Goal: Task Accomplishment & Management: Manage account settings

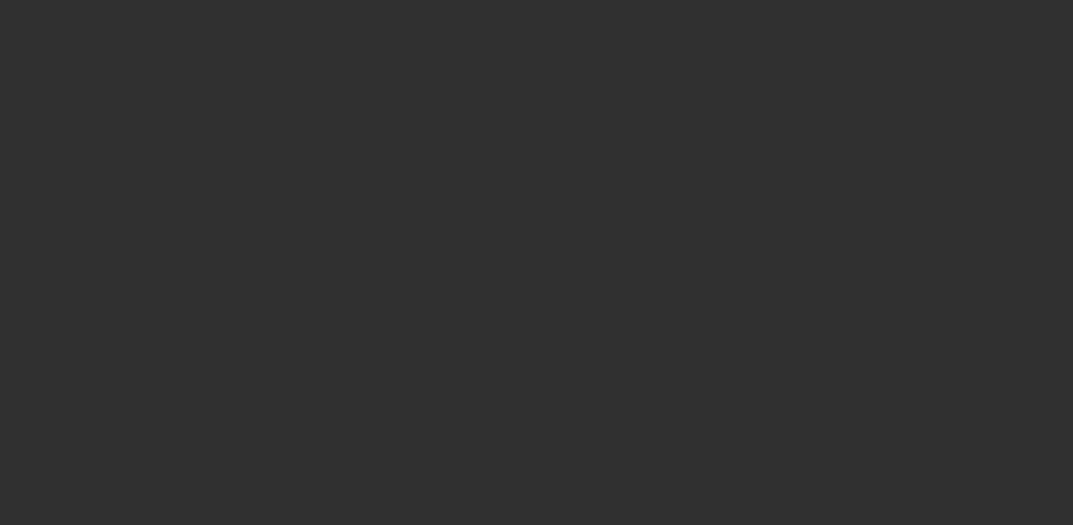
select select "10"
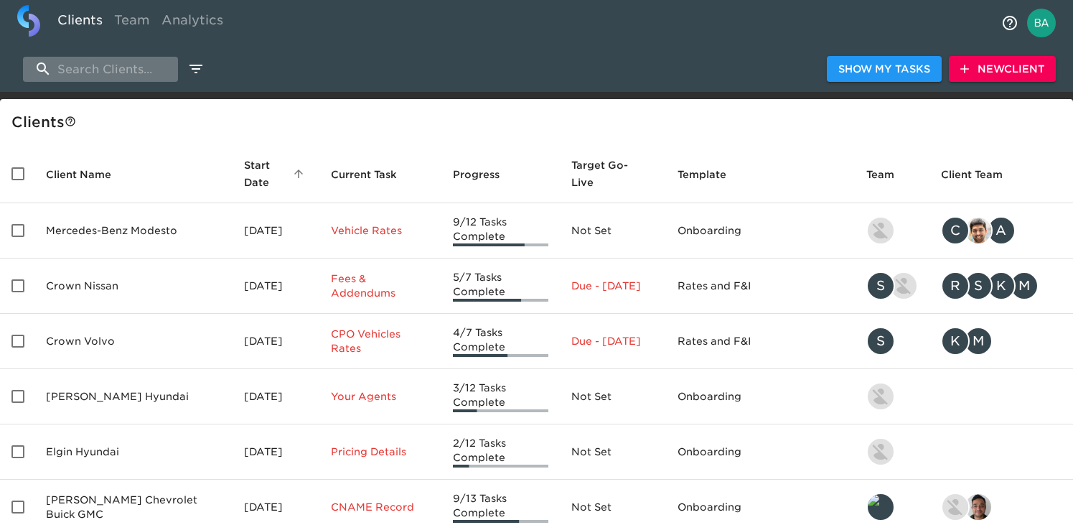
click at [91, 69] on input "search" at bounding box center [100, 69] width 155 height 25
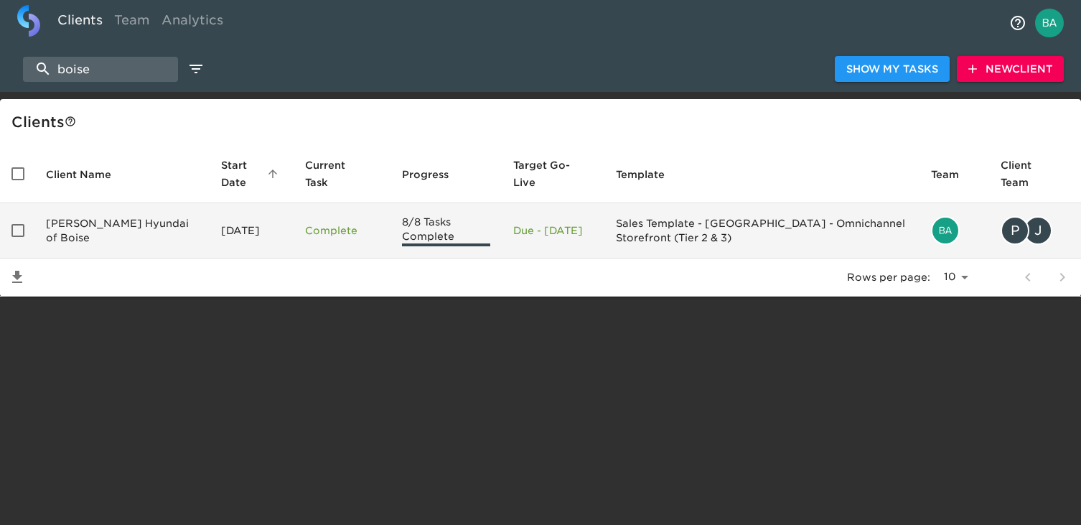
type input "boise"
click at [124, 240] on td "[PERSON_NAME] Hyundai of Boise" at bounding box center [121, 230] width 175 height 55
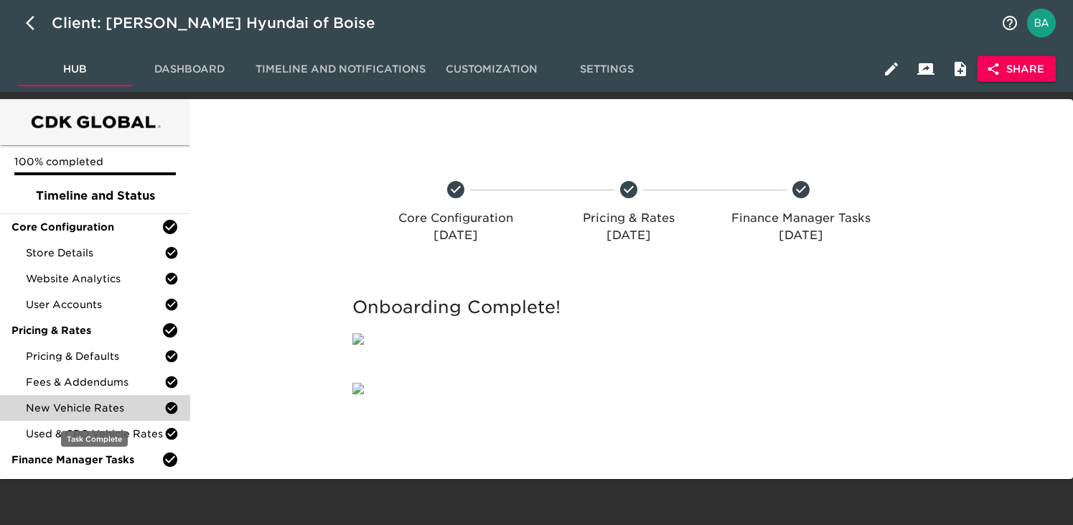
click at [97, 405] on span "New Vehicle Rates" at bounding box center [95, 407] width 139 height 14
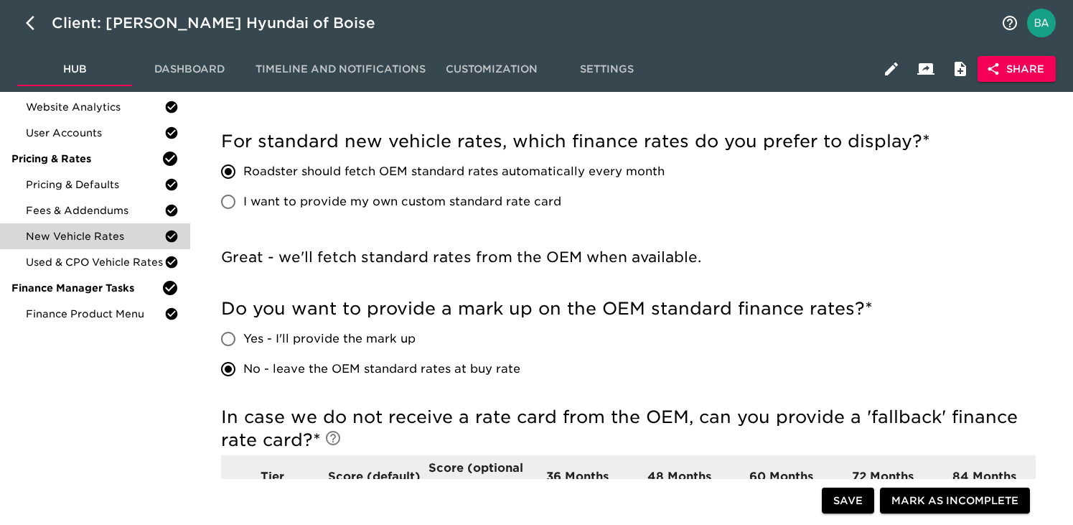
scroll to position [105, 0]
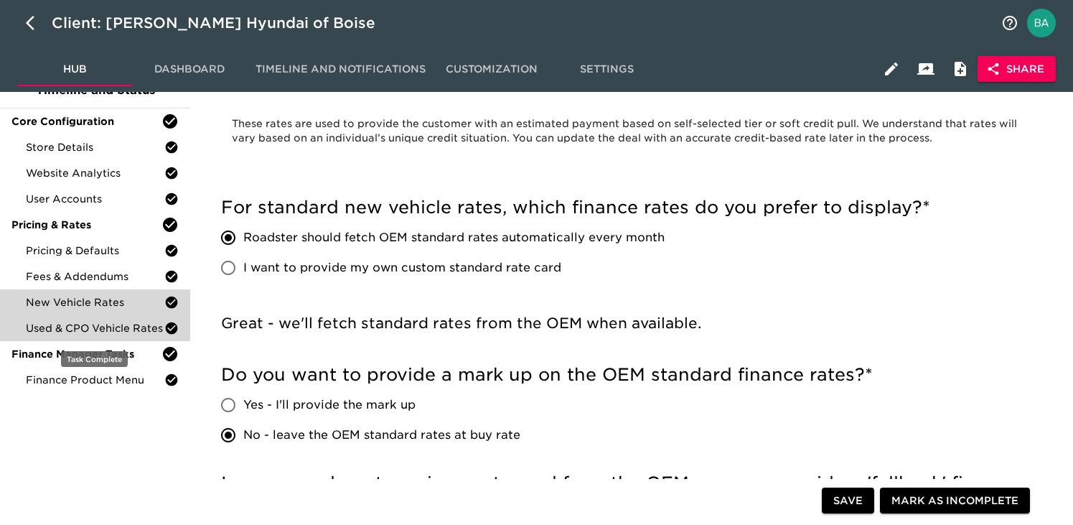
click at [111, 328] on span "Used & CPO Vehicle Rates" at bounding box center [95, 328] width 139 height 14
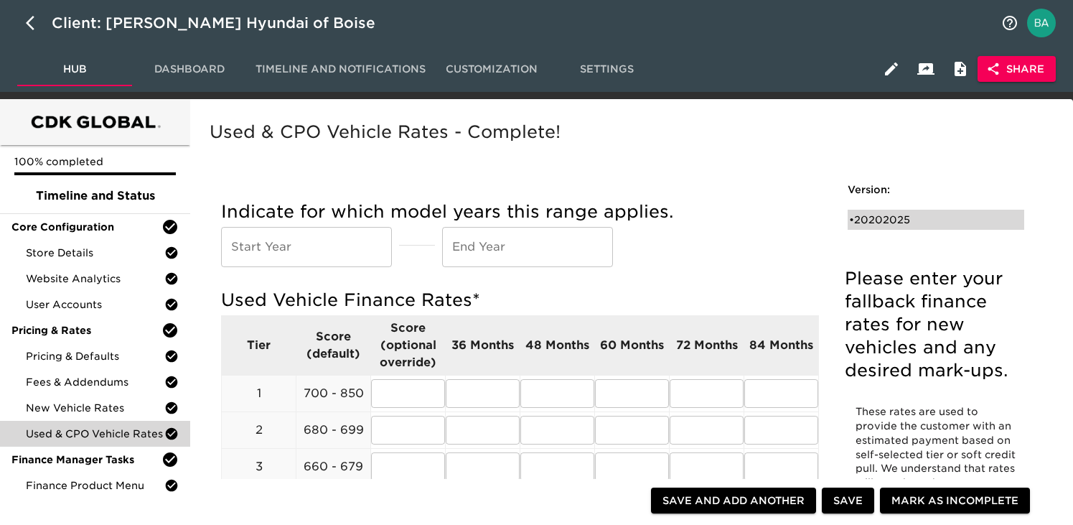
click at [893, 219] on div "• 20202025" at bounding box center [926, 219] width 154 height 14
type input "2020"
type input "2025"
radio input "true"
type input "1"
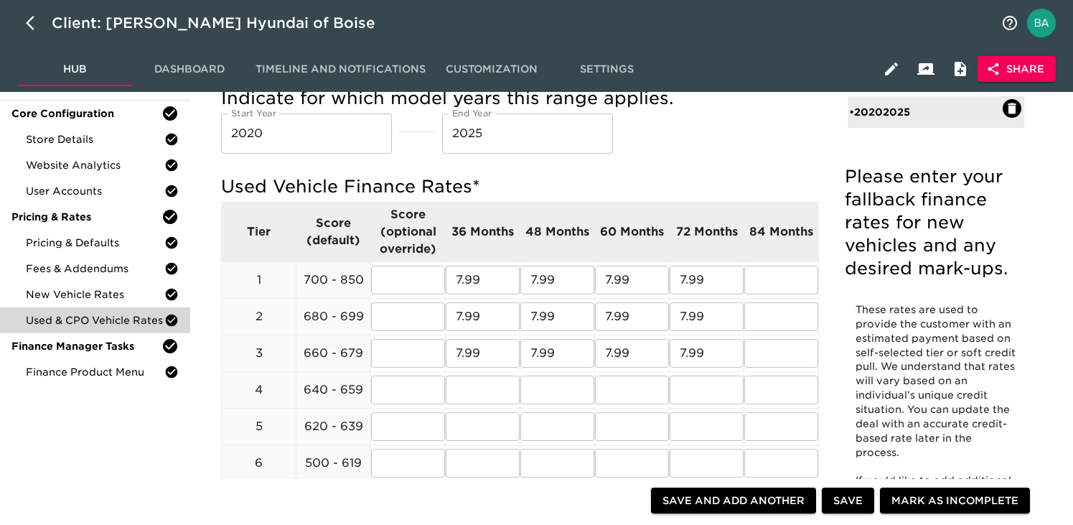
scroll to position [113, 0]
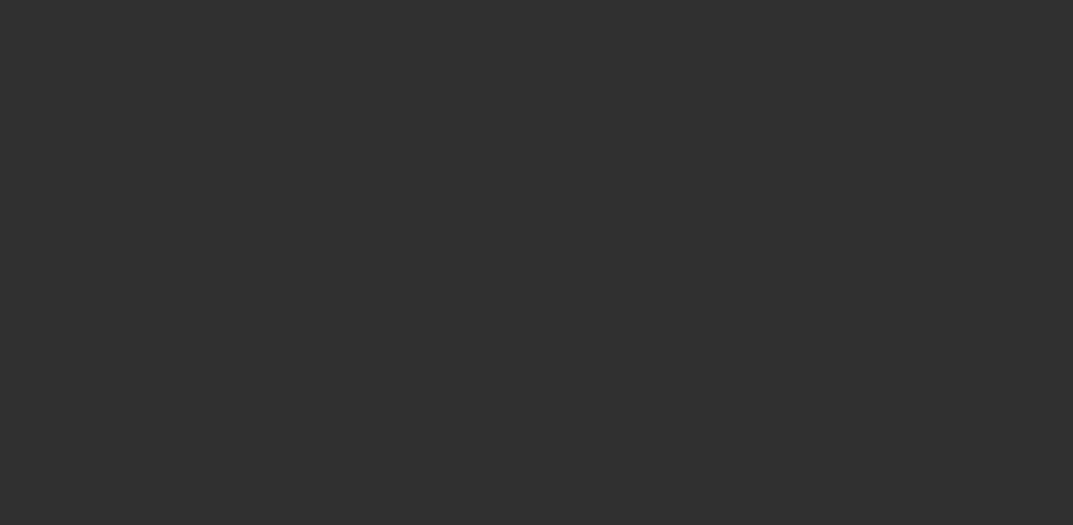
select select "10"
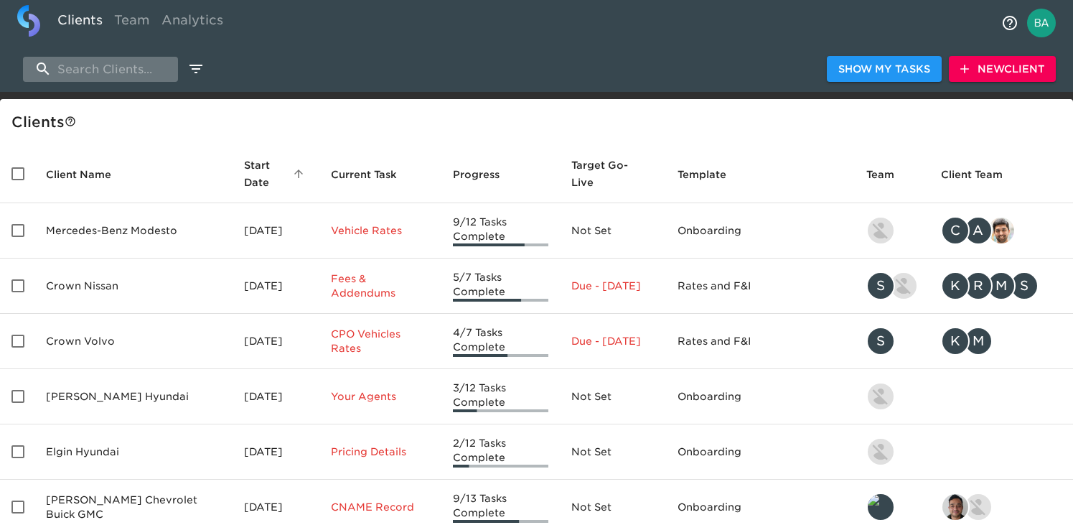
click at [62, 73] on input "search" at bounding box center [100, 69] width 155 height 25
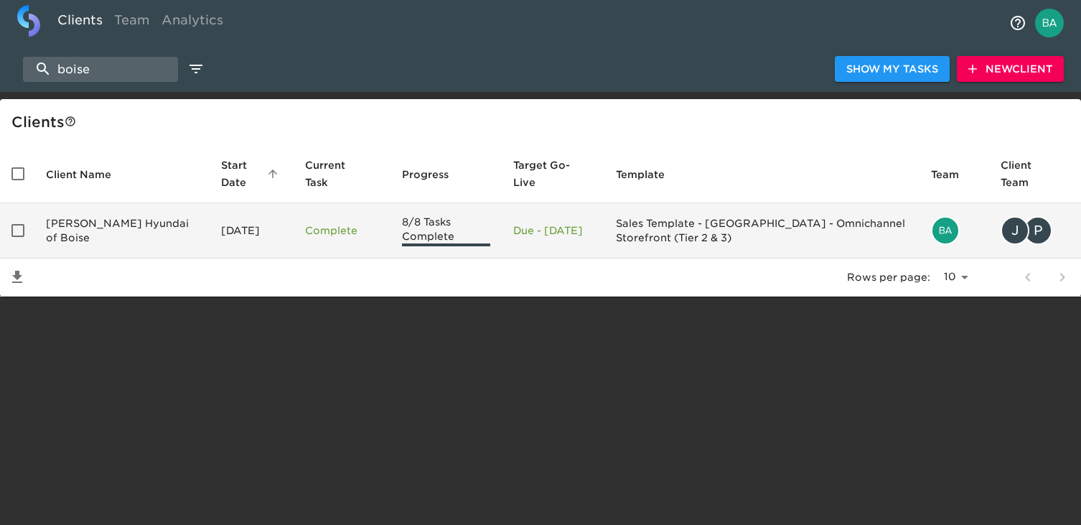
type input "boise"
click at [64, 230] on td "[PERSON_NAME] Hyundai of Boise" at bounding box center [121, 230] width 175 height 55
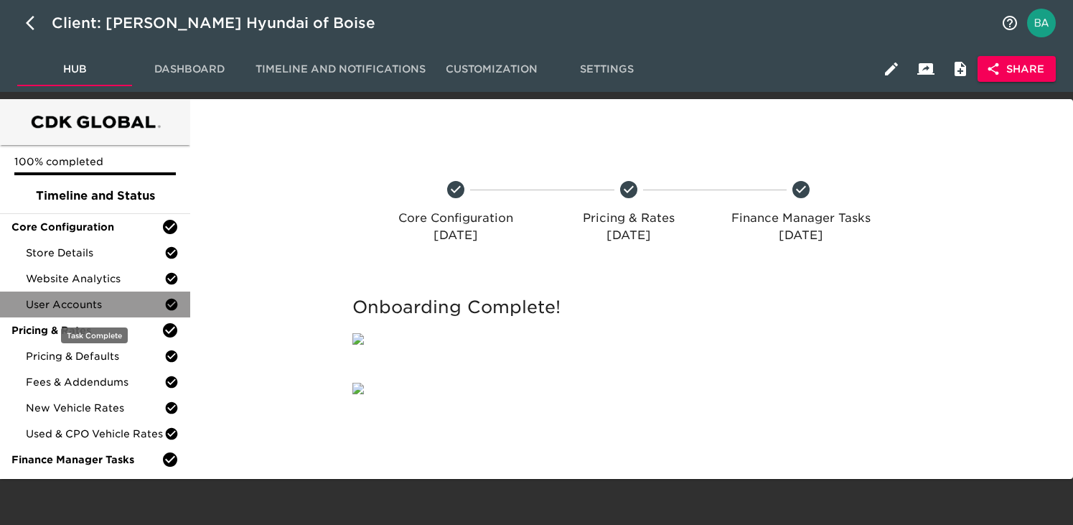
click at [71, 309] on span "User Accounts" at bounding box center [95, 304] width 139 height 14
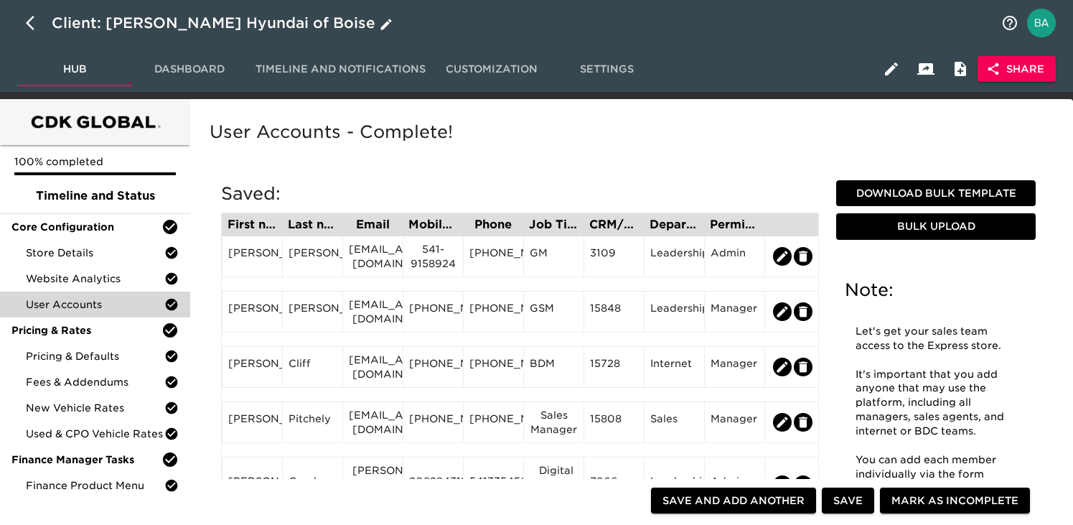
click at [29, 23] on icon "button" at bounding box center [34, 22] width 17 height 17
select select "10"
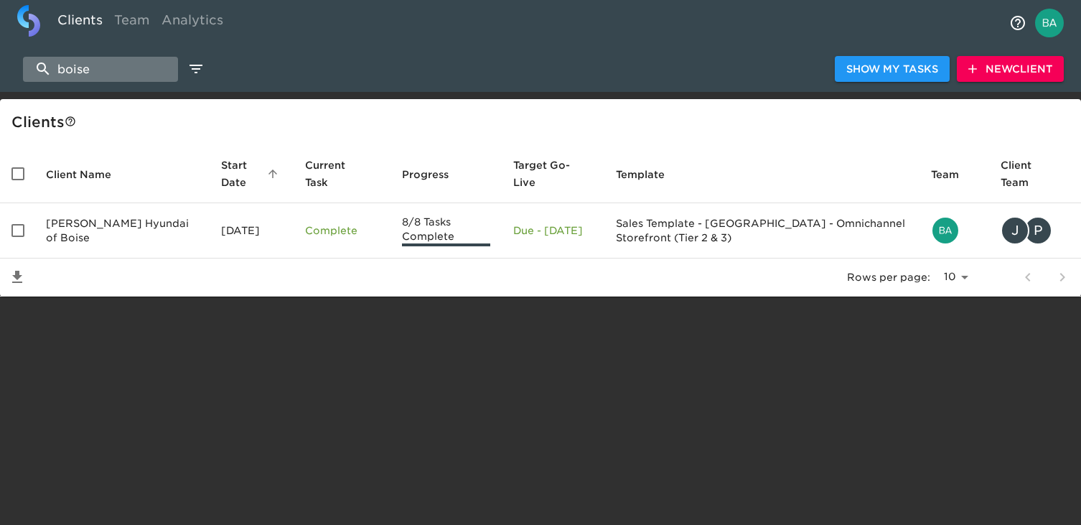
click at [62, 70] on input "boise" at bounding box center [100, 69] width 155 height 25
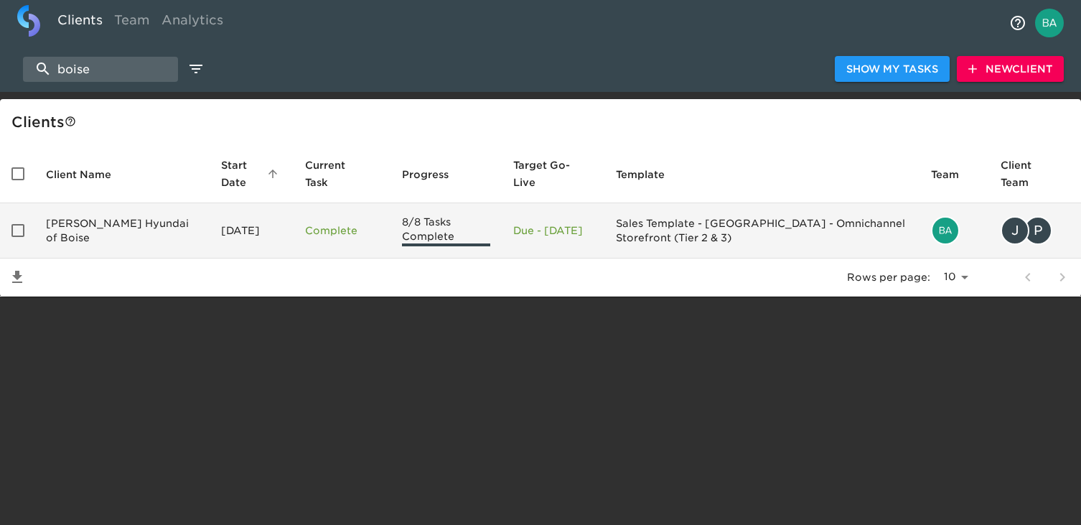
click at [79, 225] on td "[PERSON_NAME] Hyundai of Boise" at bounding box center [121, 230] width 175 height 55
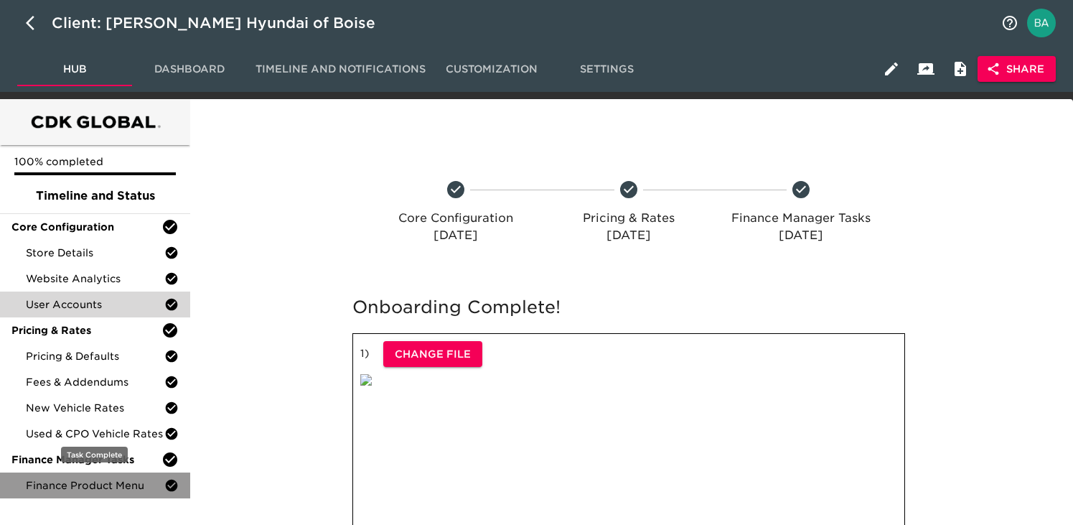
click at [72, 480] on span "Finance Product Menu" at bounding box center [95, 485] width 139 height 14
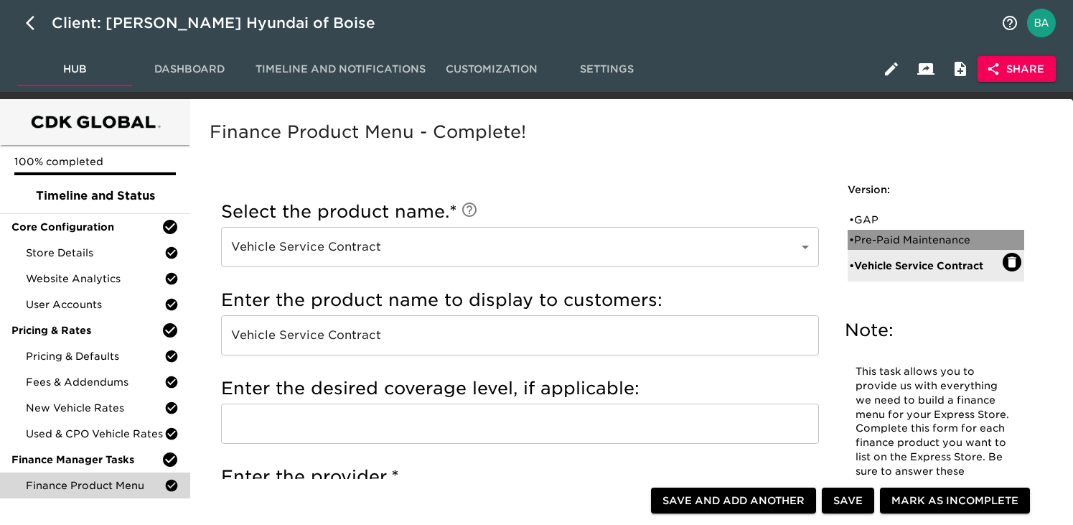
click at [939, 242] on div "• Pre-Paid Maintenance" at bounding box center [926, 240] width 154 height 14
type input "Pre-Paid Maintenance"
checkbox input "true"
radio input "true"
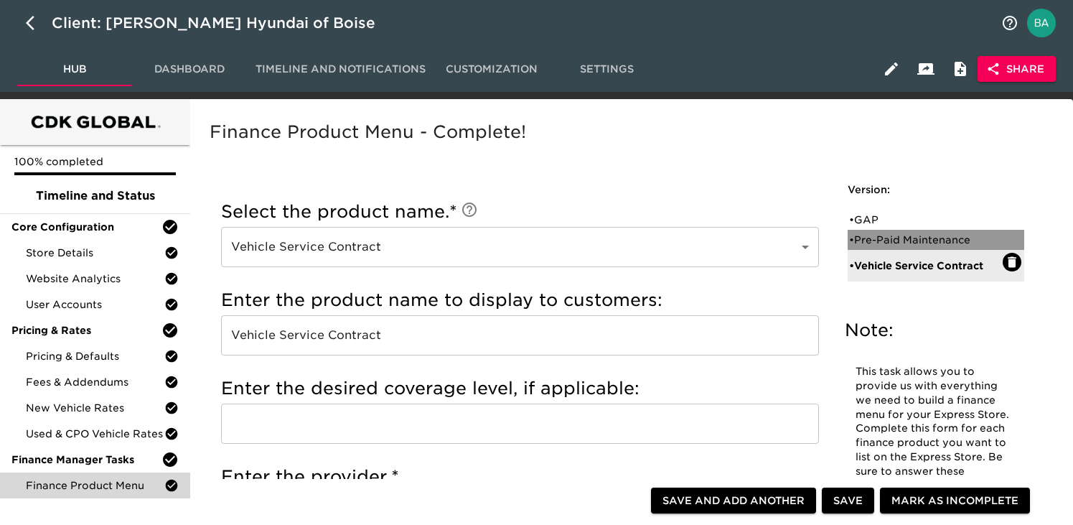
radio input "true"
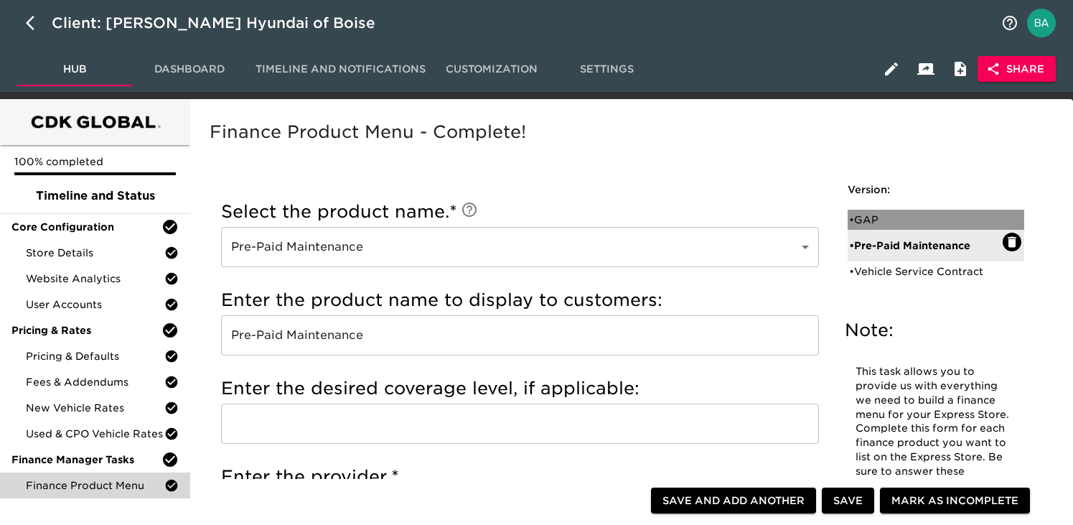
click at [886, 215] on div "• GAP" at bounding box center [926, 219] width 154 height 14
type input "GAP"
type input "Length of loan"
type input "Manufacturer"
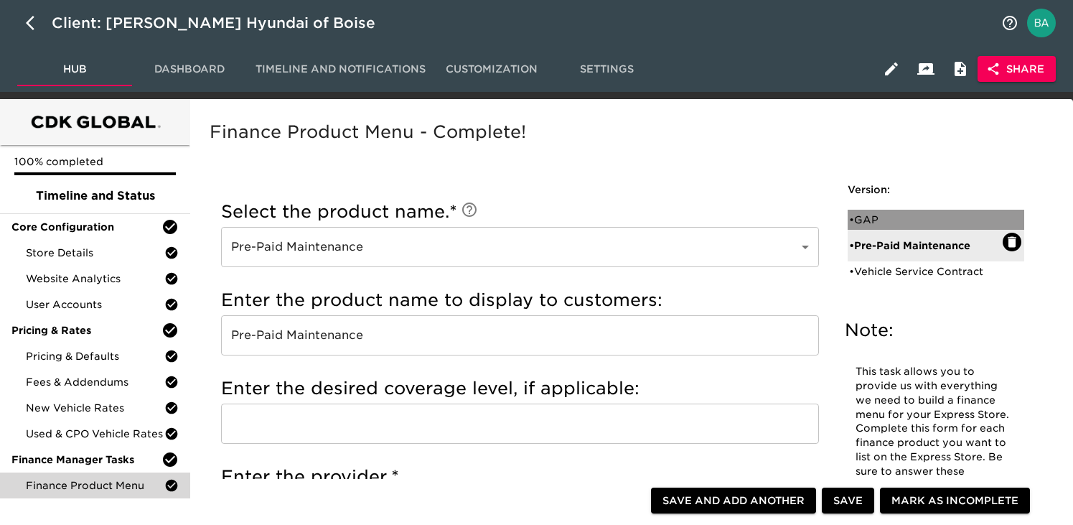
checkbox input "true"
radio input "false"
radio input "true"
checkbox input "true"
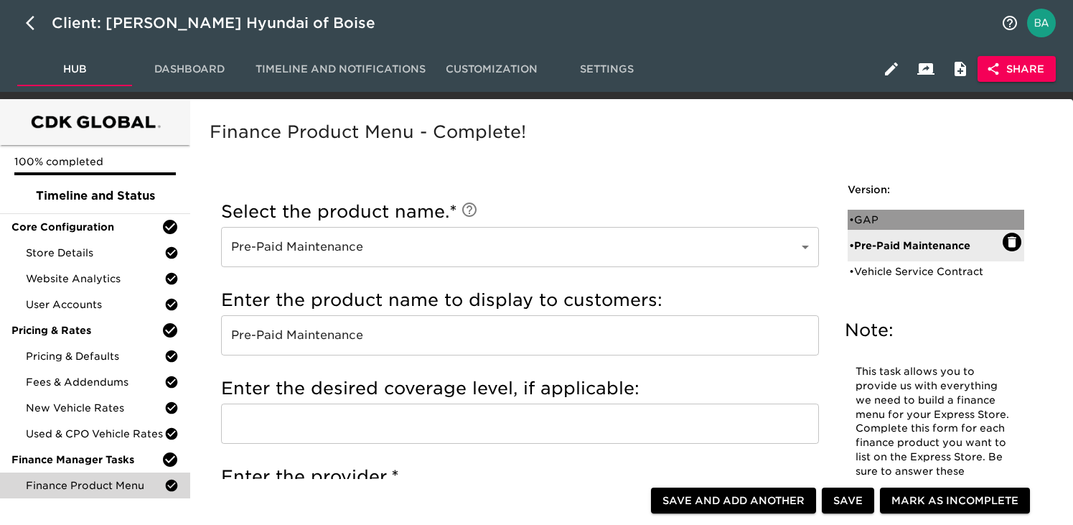
checkbox input "true"
radio input "true"
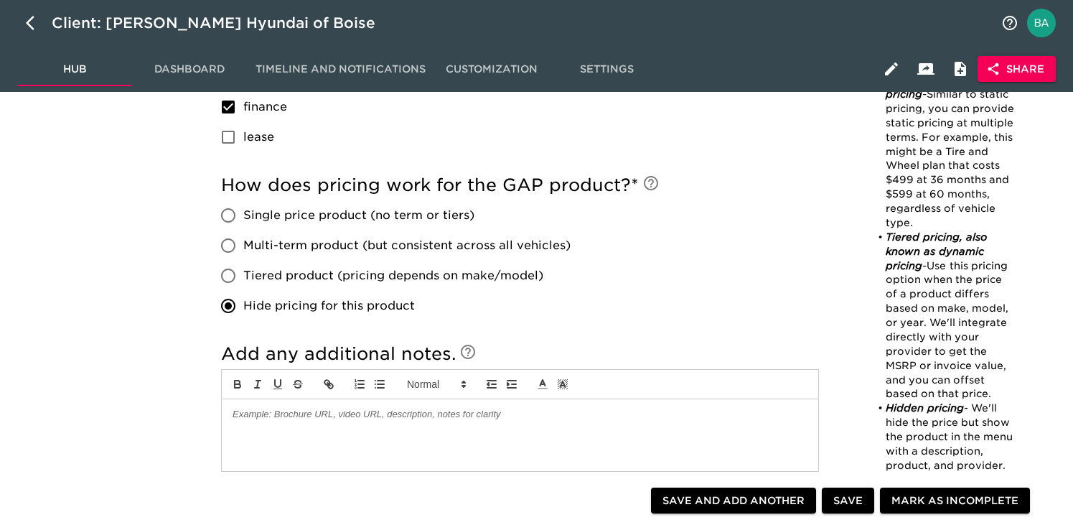
scroll to position [883, 0]
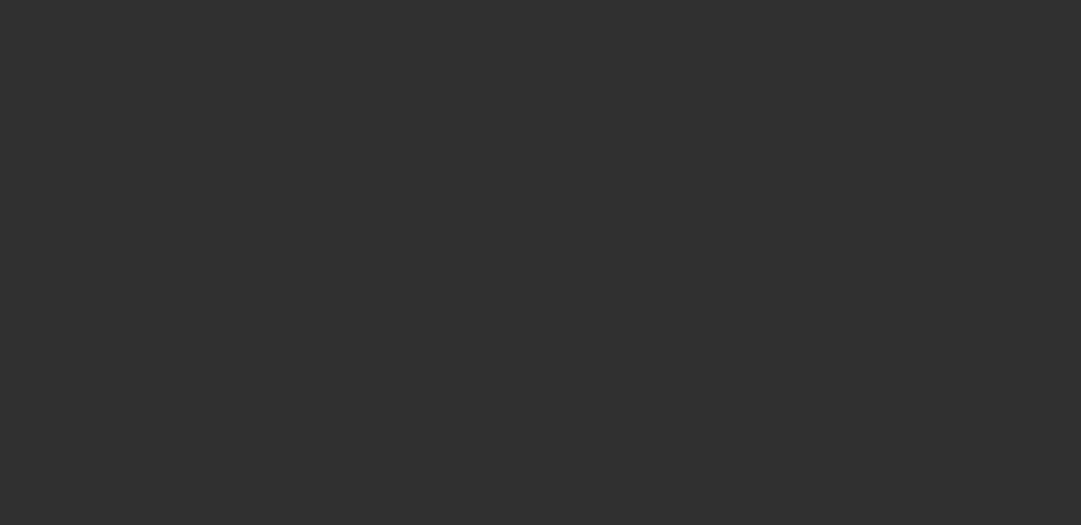
select select "10"
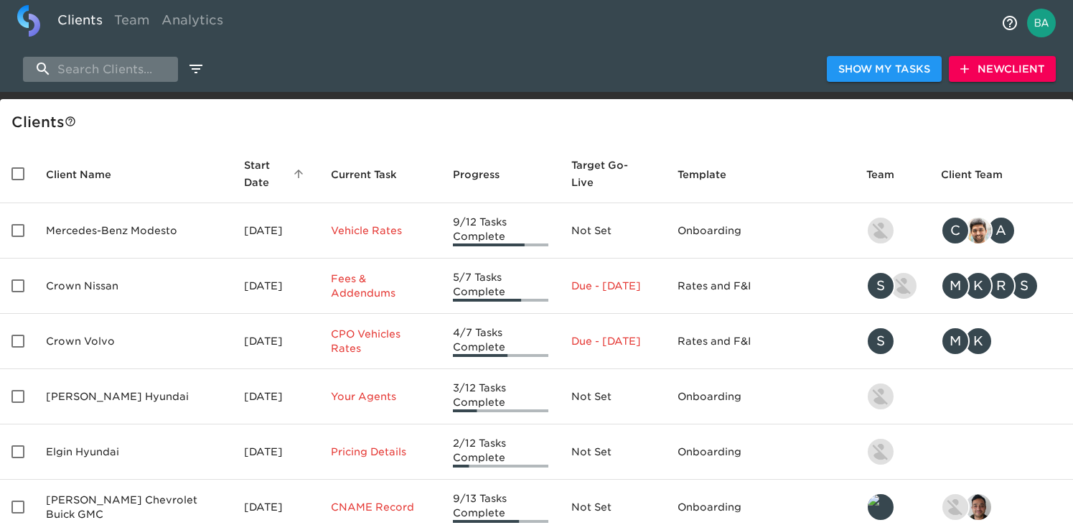
click at [87, 70] on input "search" at bounding box center [100, 69] width 155 height 25
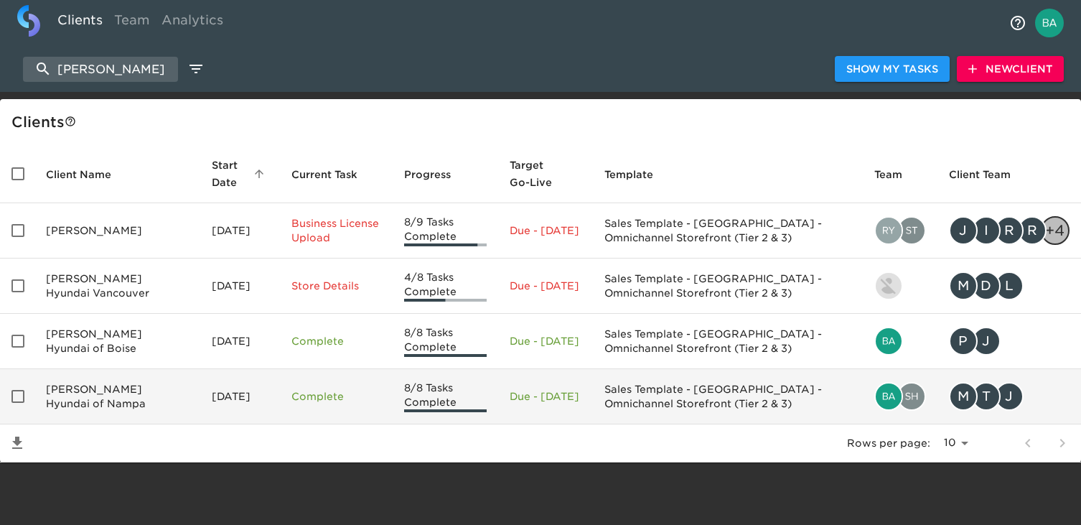
type input "[PERSON_NAME]"
click at [89, 382] on td "[PERSON_NAME] Hyundai of Nampa" at bounding box center [117, 396] width 166 height 55
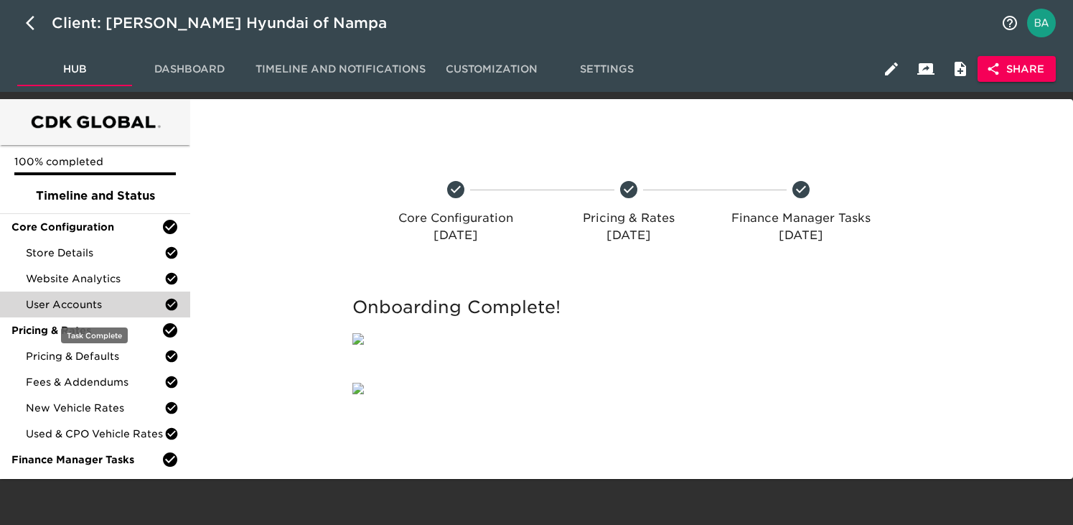
click at [95, 308] on span "User Accounts" at bounding box center [95, 304] width 139 height 14
